Goal: Information Seeking & Learning: Understand process/instructions

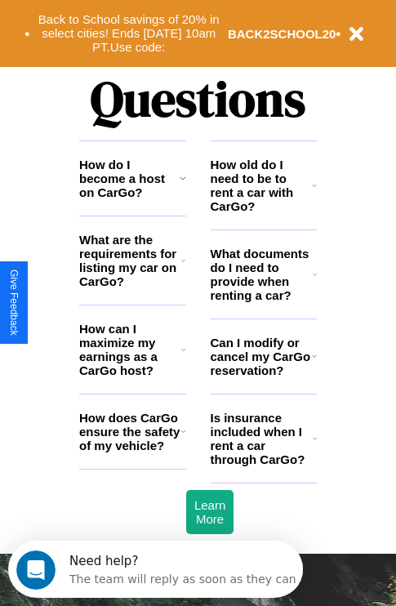
scroll to position [1979, 0]
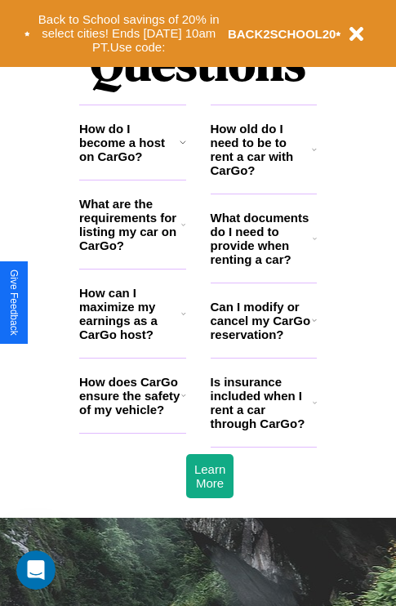
click at [132, 417] on h3 "How does CarGo ensure the safety of my vehicle?" at bounding box center [130, 396] width 102 height 42
click at [263, 341] on h3 "Can I modify or cancel my CarGo reservation?" at bounding box center [261, 321] width 101 height 42
click at [183, 320] on icon at bounding box center [183, 313] width 5 height 13
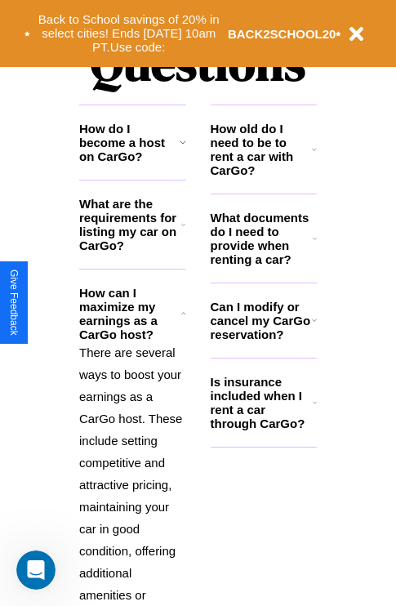
click at [314, 327] on icon at bounding box center [314, 320] width 5 height 13
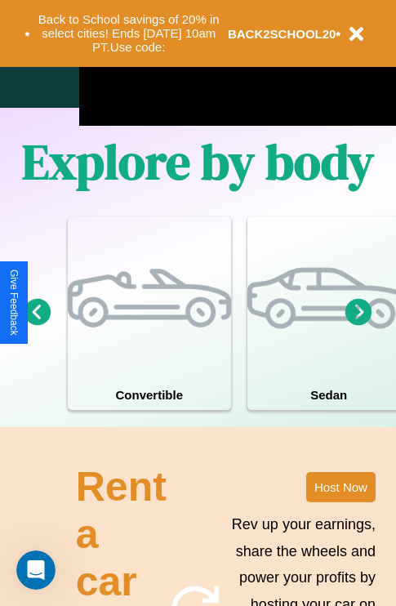
scroll to position [1050, 0]
